Goal: Use online tool/utility: Utilize a website feature to perform a specific function

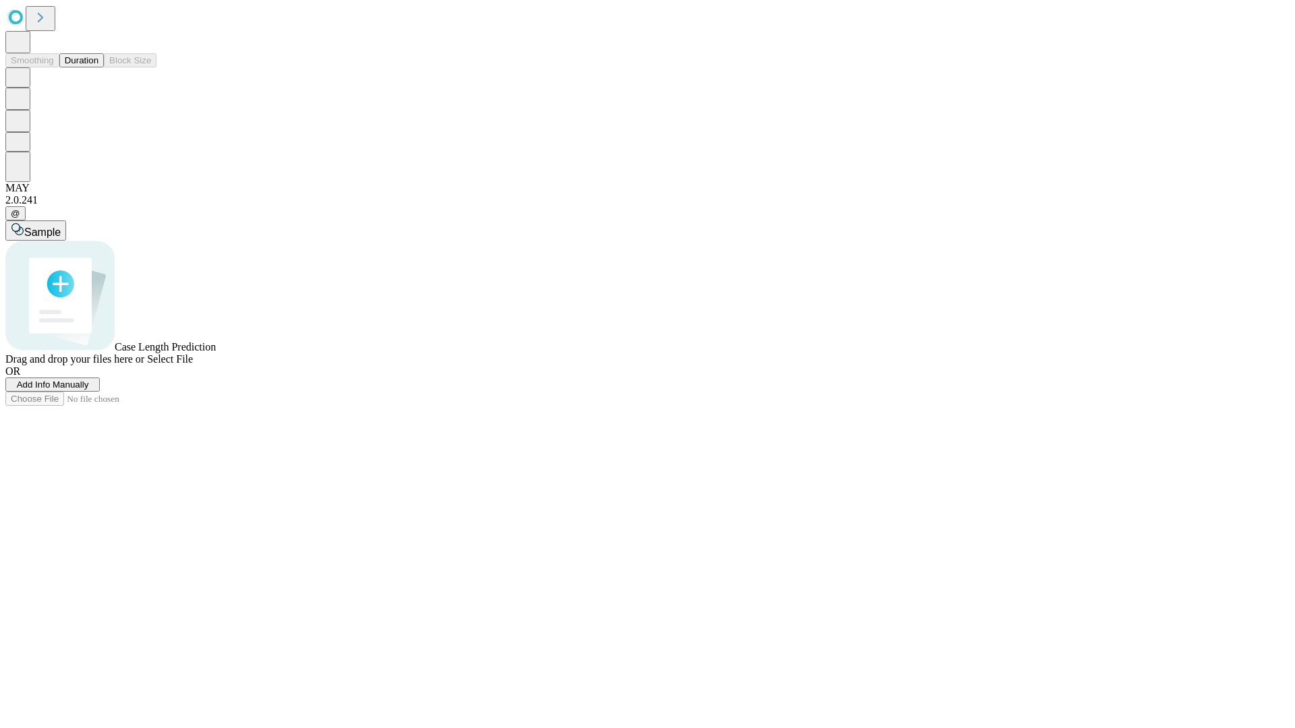
click at [98, 67] on button "Duration" at bounding box center [81, 60] width 45 height 14
click at [89, 390] on span "Add Info Manually" at bounding box center [53, 385] width 72 height 10
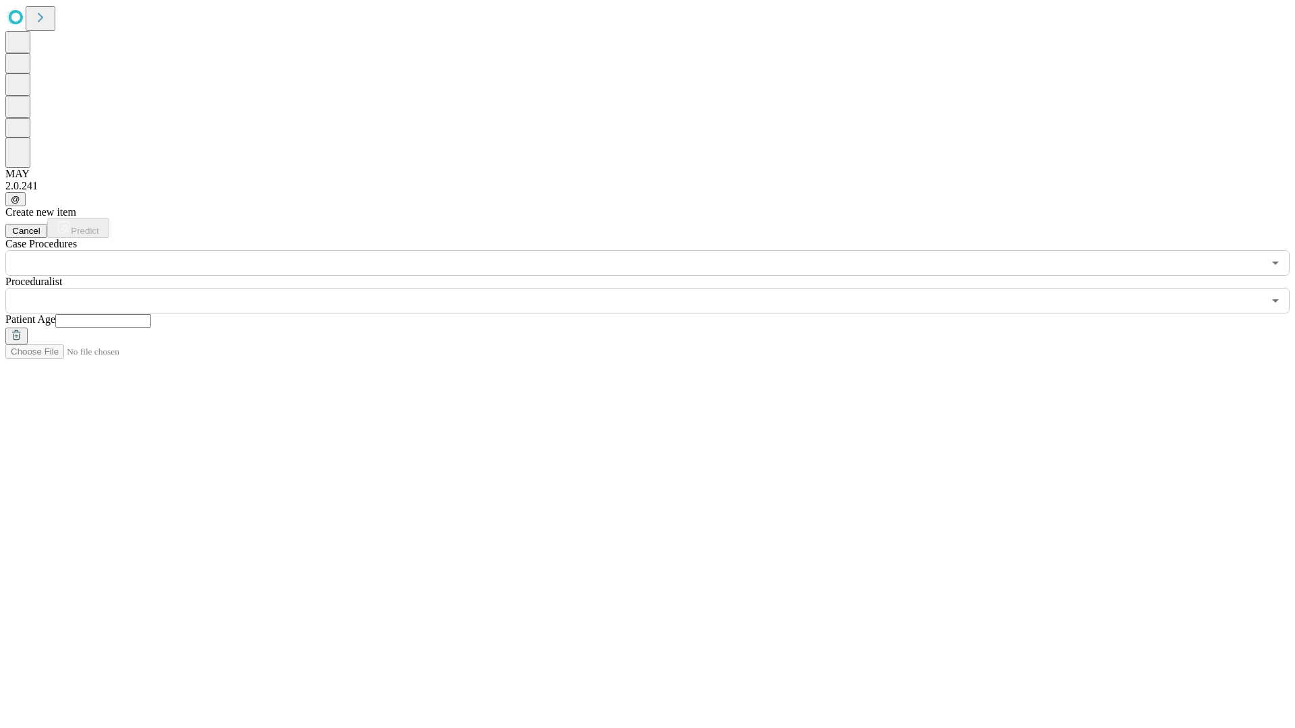
click at [151, 314] on input "text" at bounding box center [103, 320] width 96 height 13
type input "*"
click at [657, 288] on input "text" at bounding box center [634, 301] width 1258 height 26
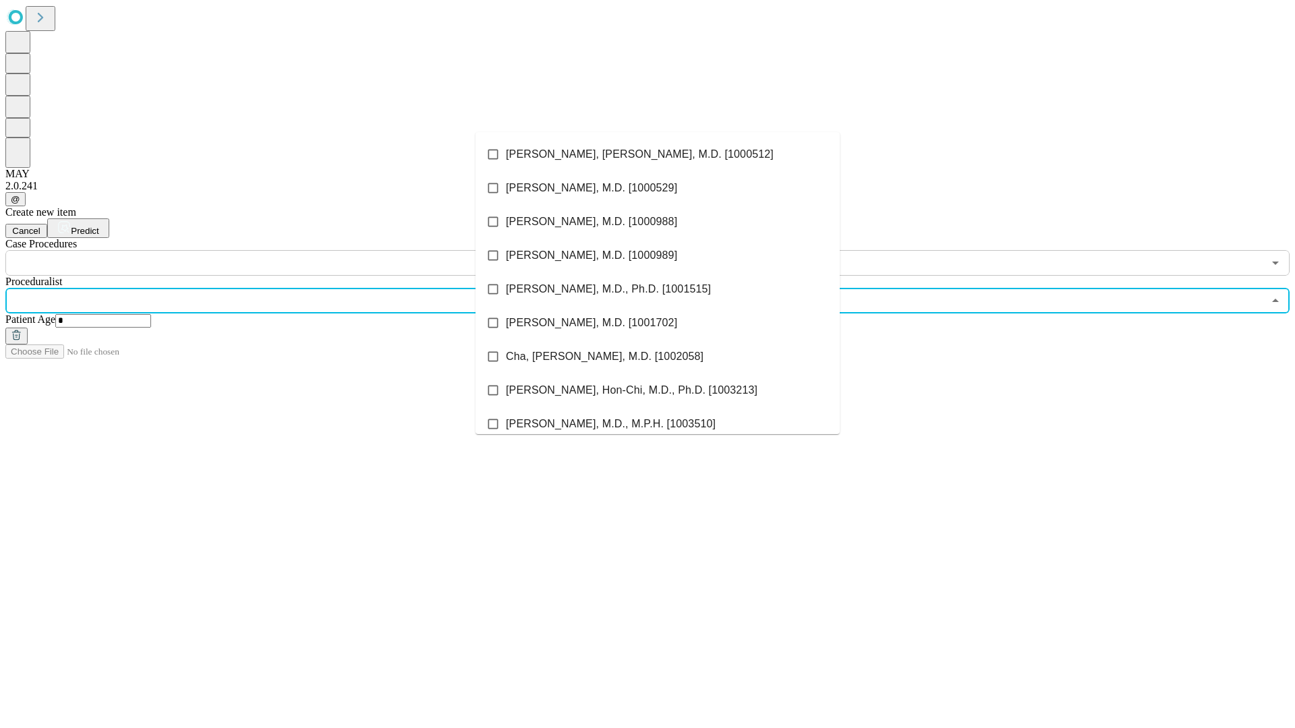
click at [657, 154] on li "[PERSON_NAME], [PERSON_NAME], M.D. [1000512]" at bounding box center [657, 155] width 364 height 34
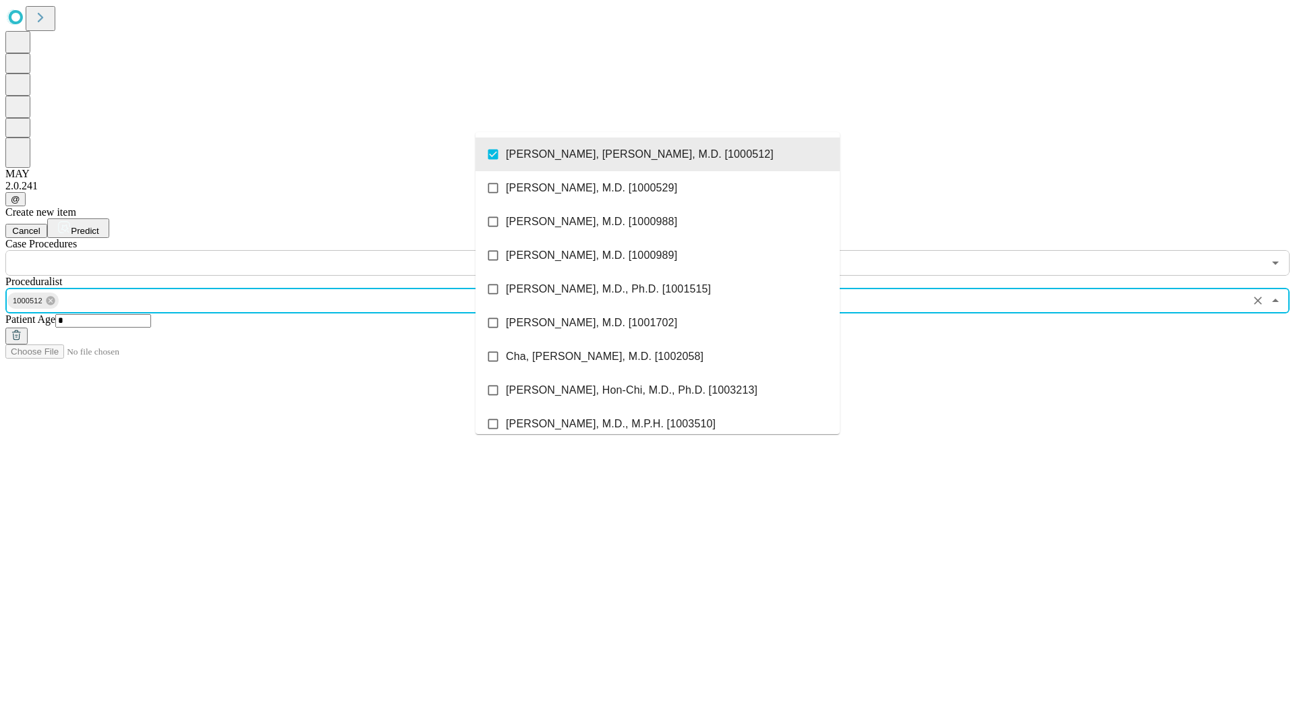
click at [283, 250] on input "text" at bounding box center [634, 263] width 1258 height 26
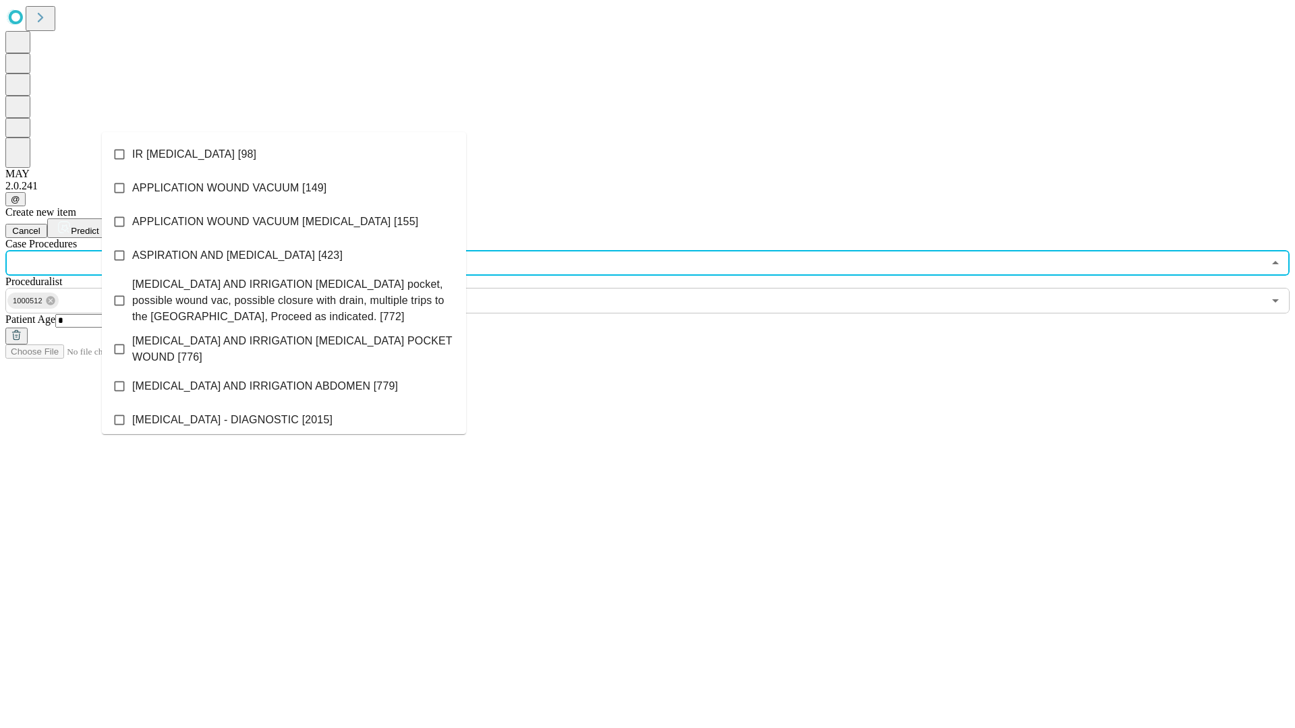
click at [284, 154] on li "IR [MEDICAL_DATA] [98]" at bounding box center [284, 155] width 364 height 34
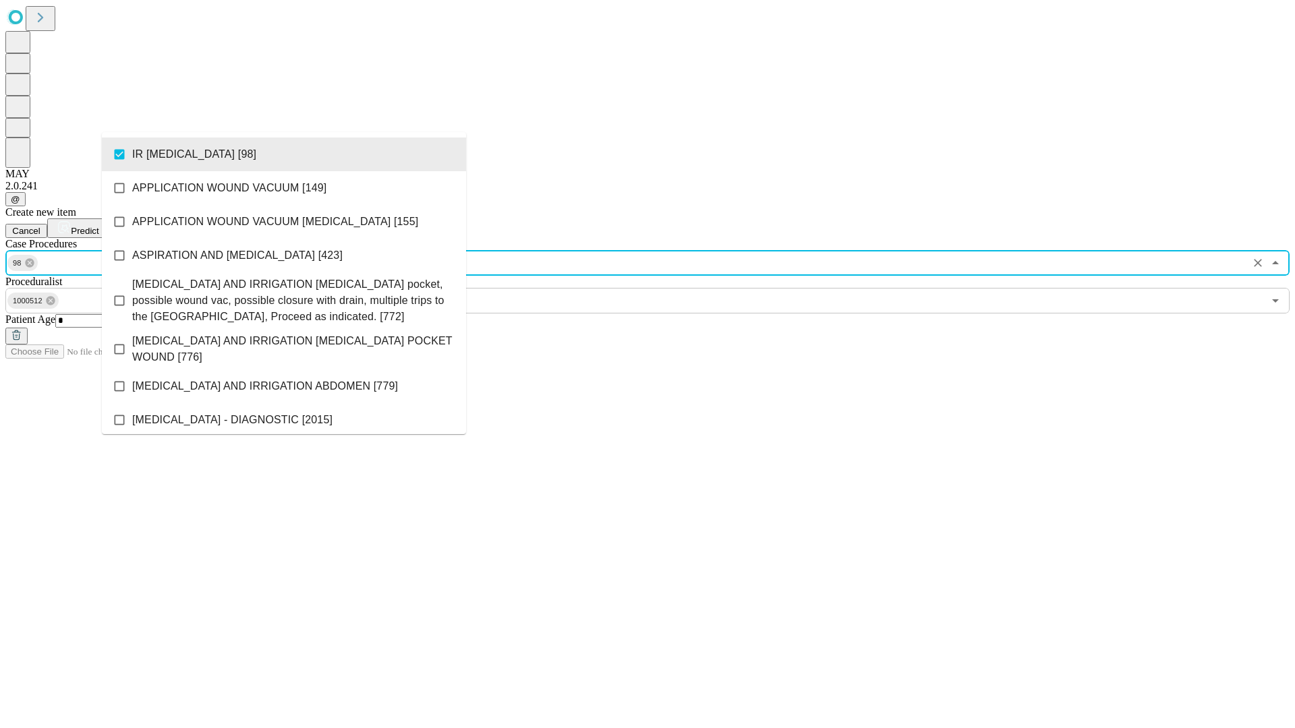
click at [98, 226] on span "Predict" at bounding box center [85, 231] width 28 height 10
